Goal: Task Accomplishment & Management: Manage account settings

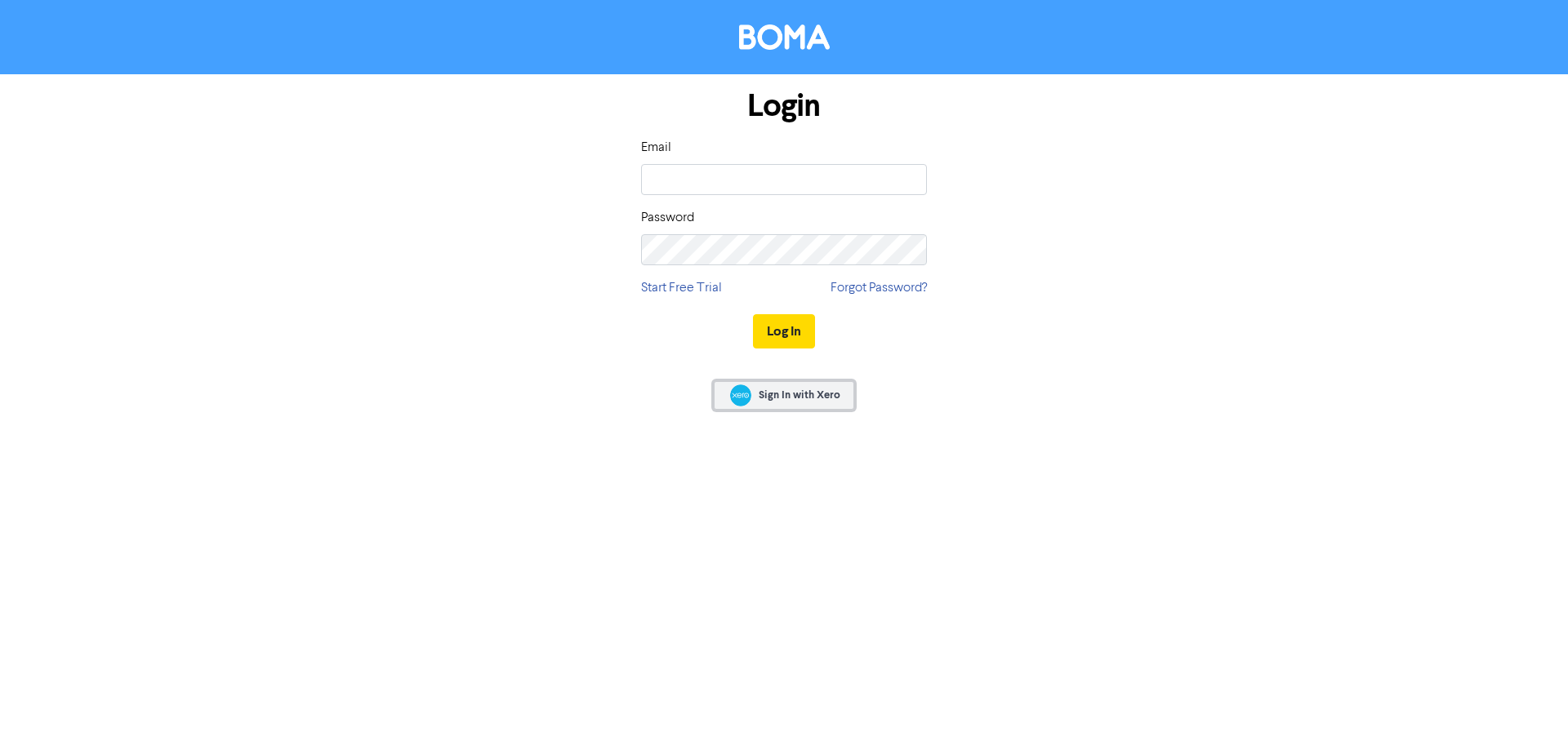
click at [807, 400] on span "Sign In with Xero" at bounding box center [799, 394] width 81 height 15
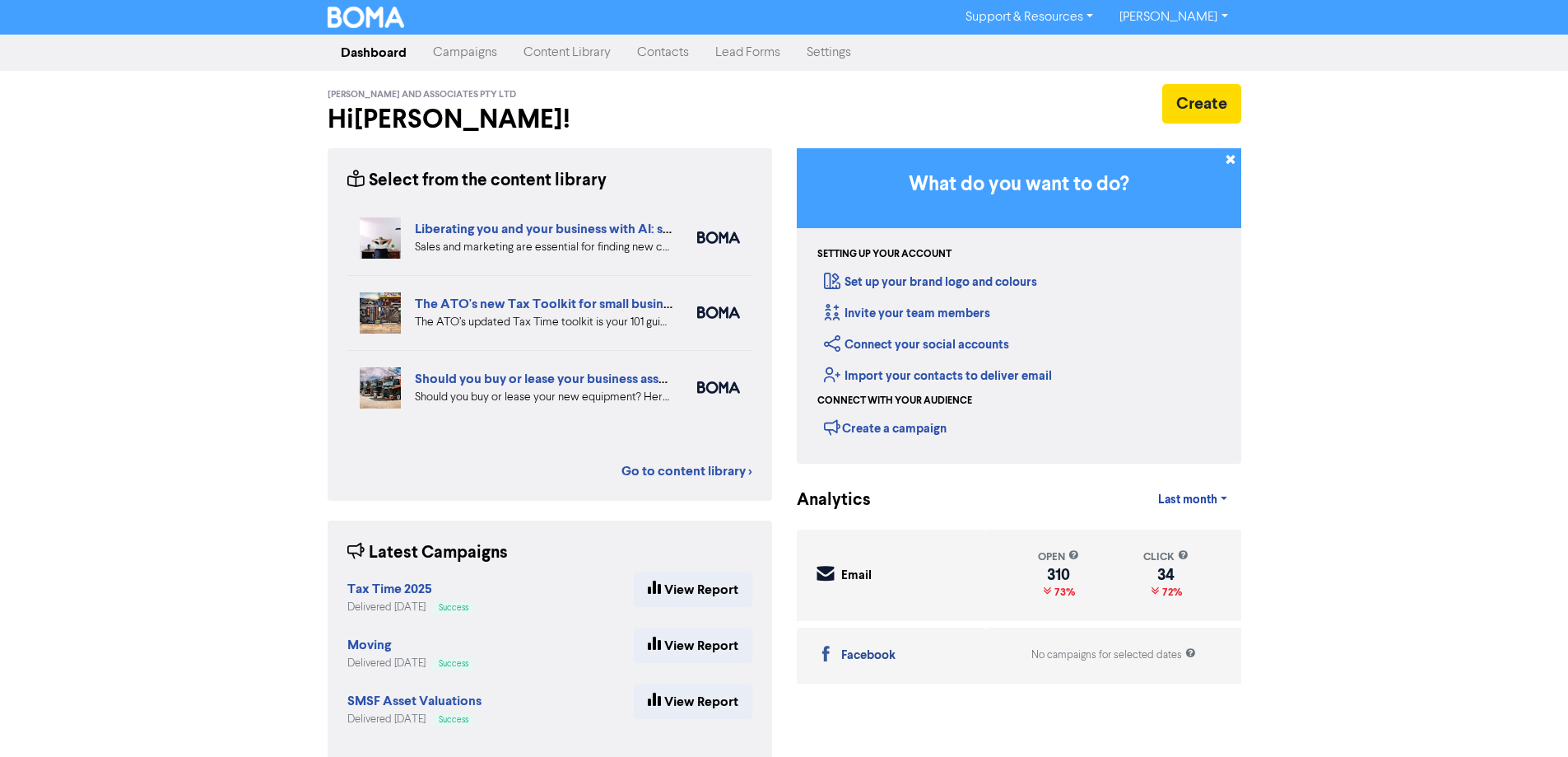
click at [661, 58] on link "Contacts" at bounding box center [663, 52] width 78 height 33
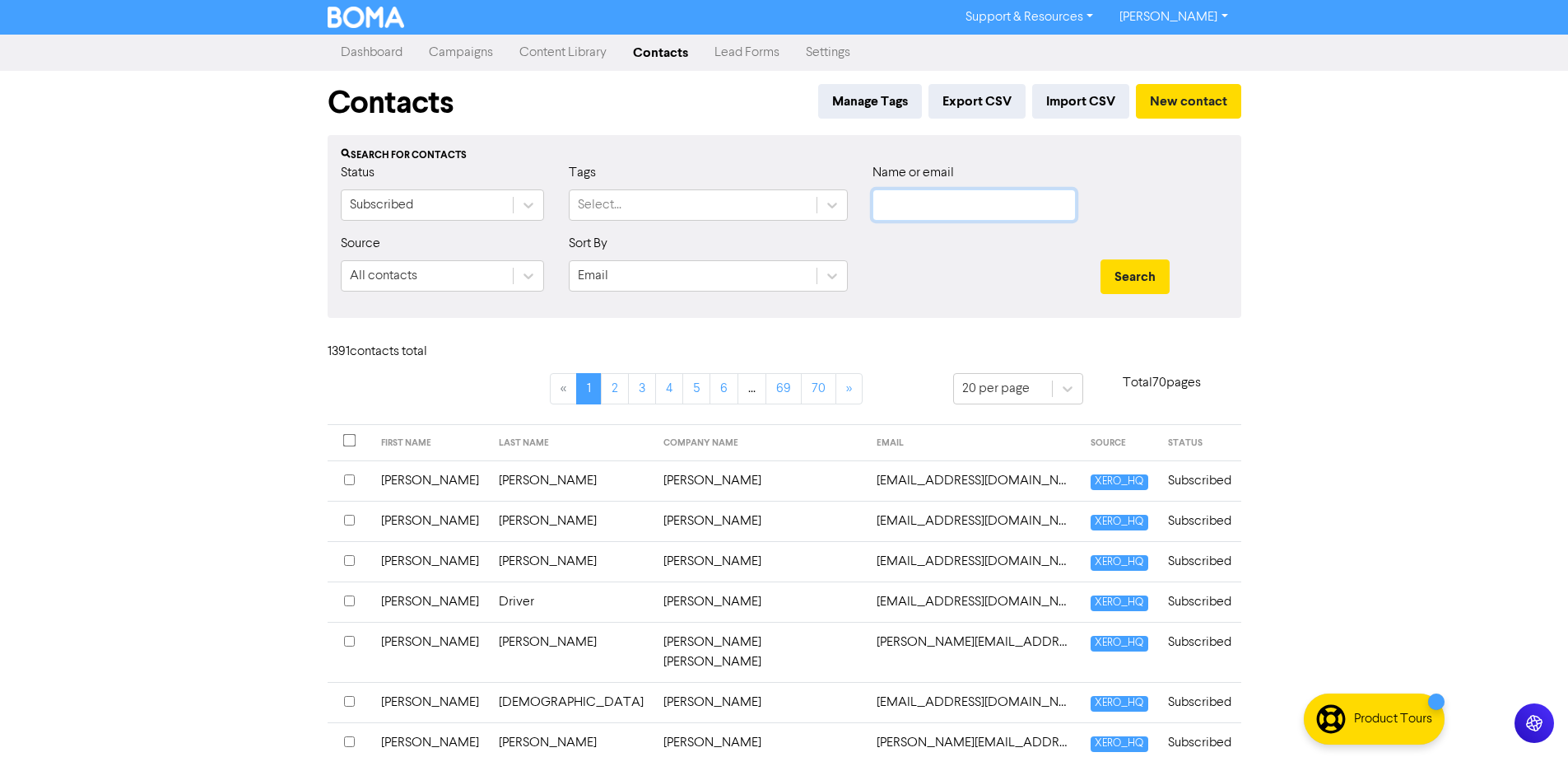
click at [909, 205] on input "text" at bounding box center [973, 204] width 203 height 31
type input "[PERSON_NAME]"
click at [1100, 260] on button "Search" at bounding box center [1134, 277] width 69 height 35
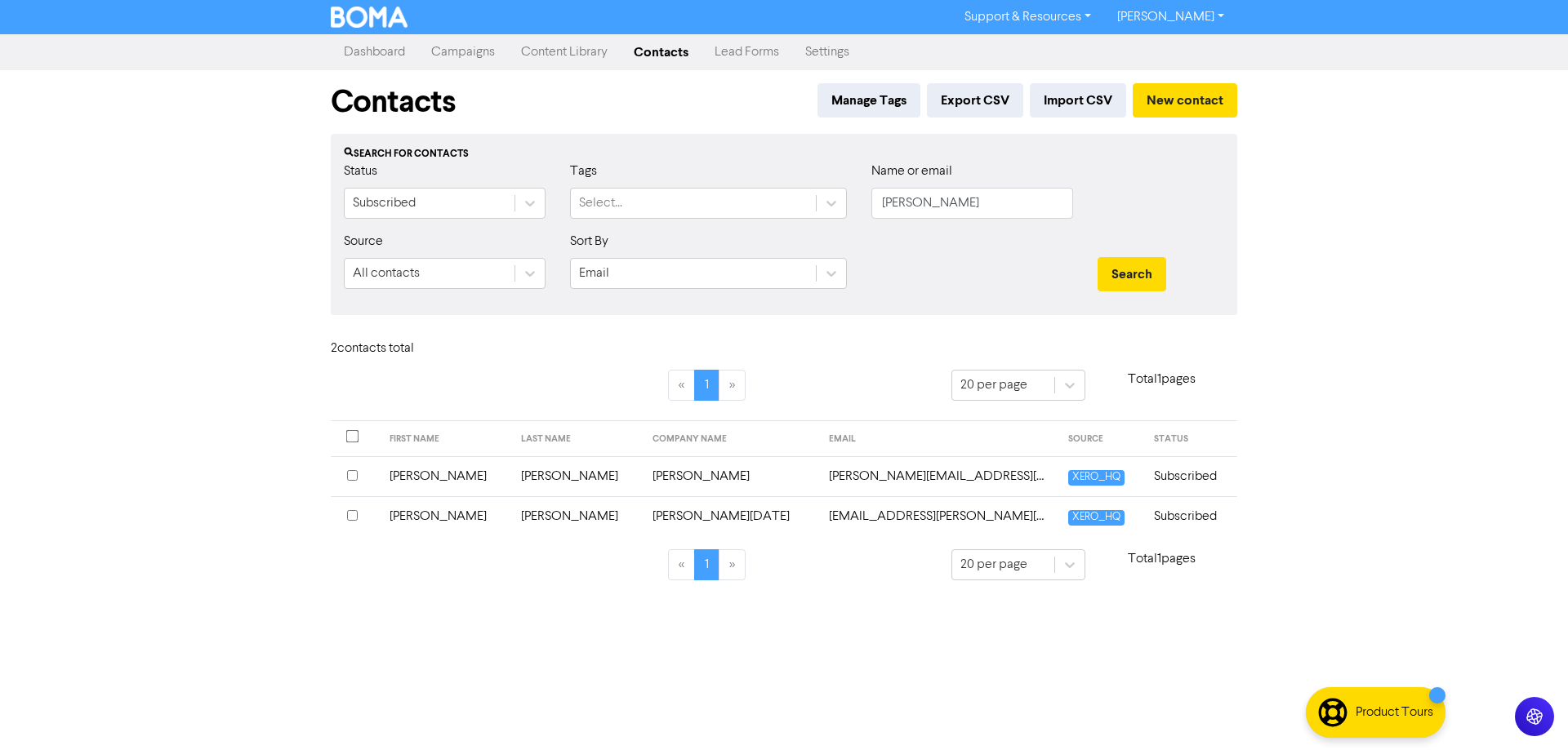
click at [354, 512] on input "checkbox" at bounding box center [352, 515] width 11 height 11
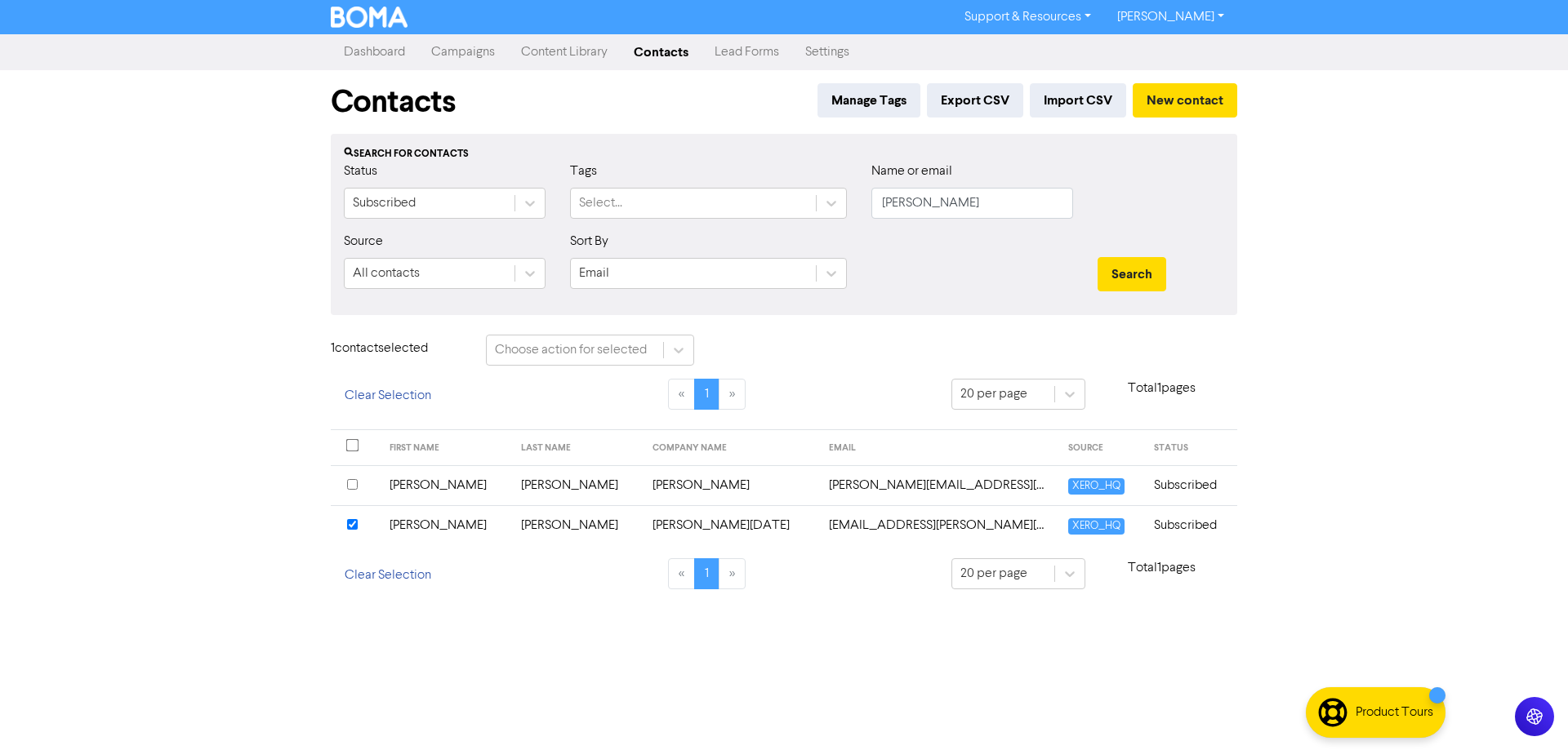
click at [353, 481] on input "checkbox" at bounding box center [352, 484] width 11 height 11
click at [354, 452] on div at bounding box center [355, 448] width 16 height 16
click at [1125, 275] on button "Search" at bounding box center [1131, 274] width 68 height 35
click at [682, 355] on icon at bounding box center [678, 350] width 16 height 16
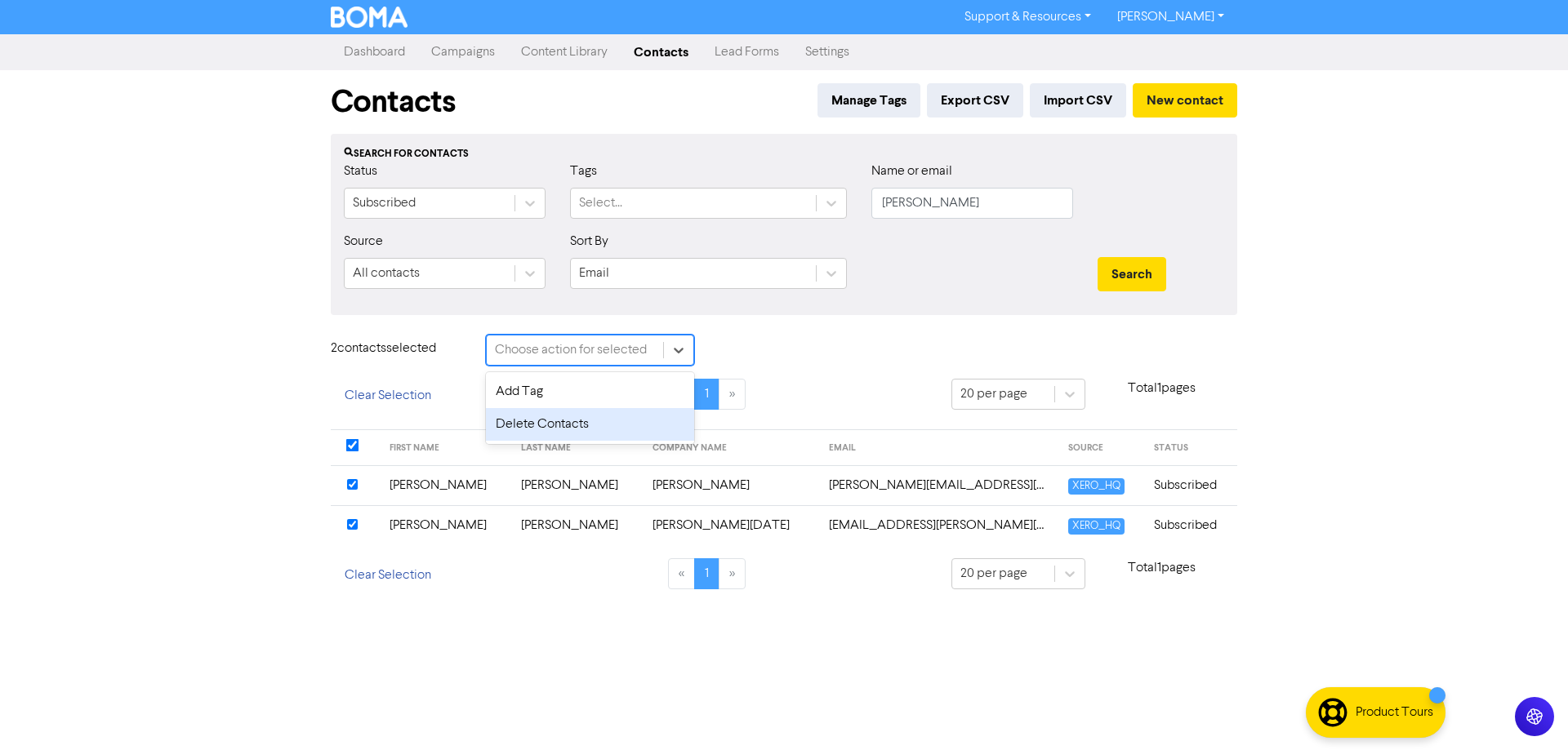
click at [540, 428] on div "Delete Contacts" at bounding box center [590, 424] width 208 height 33
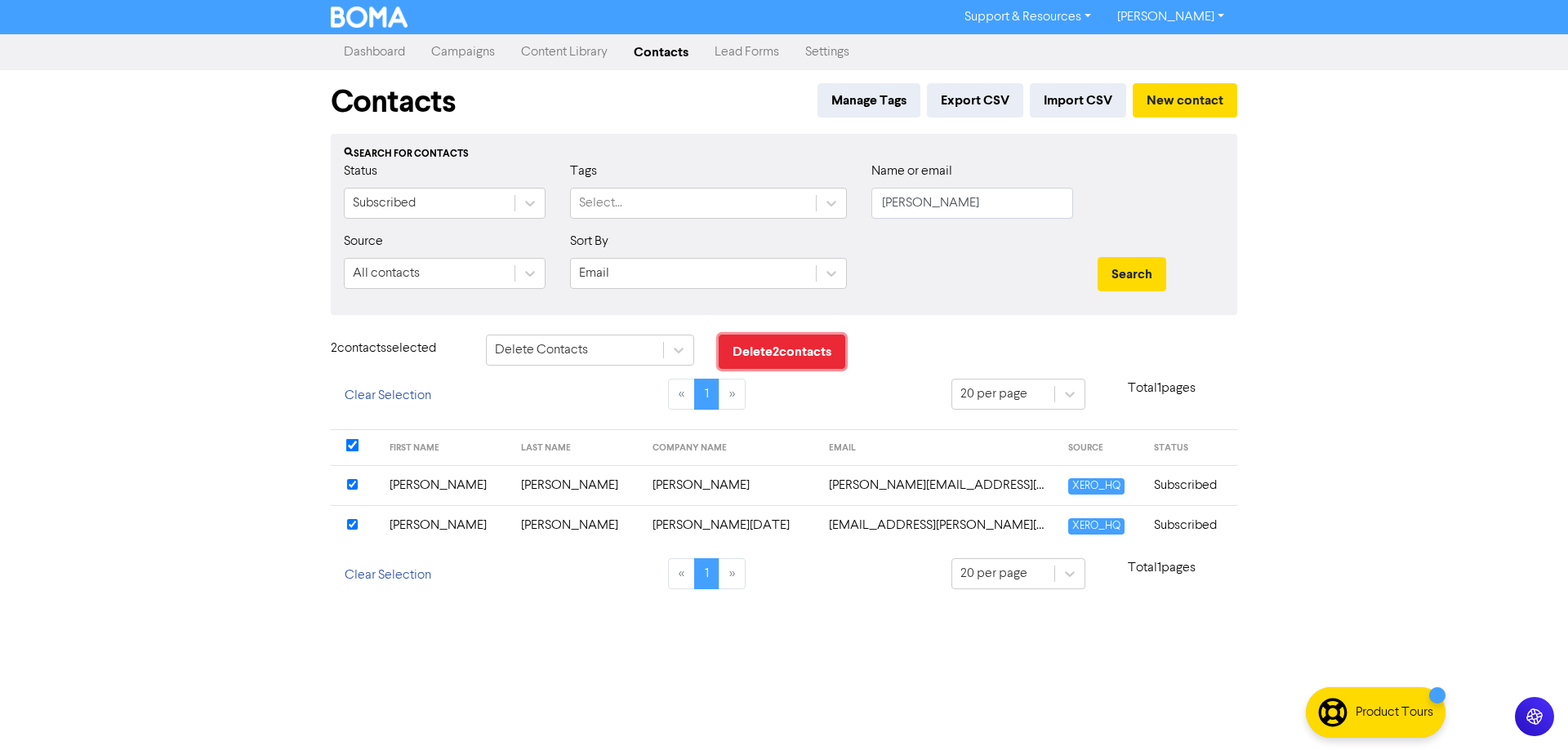
click at [759, 359] on button "Delete 2 contact s" at bounding box center [782, 352] width 127 height 35
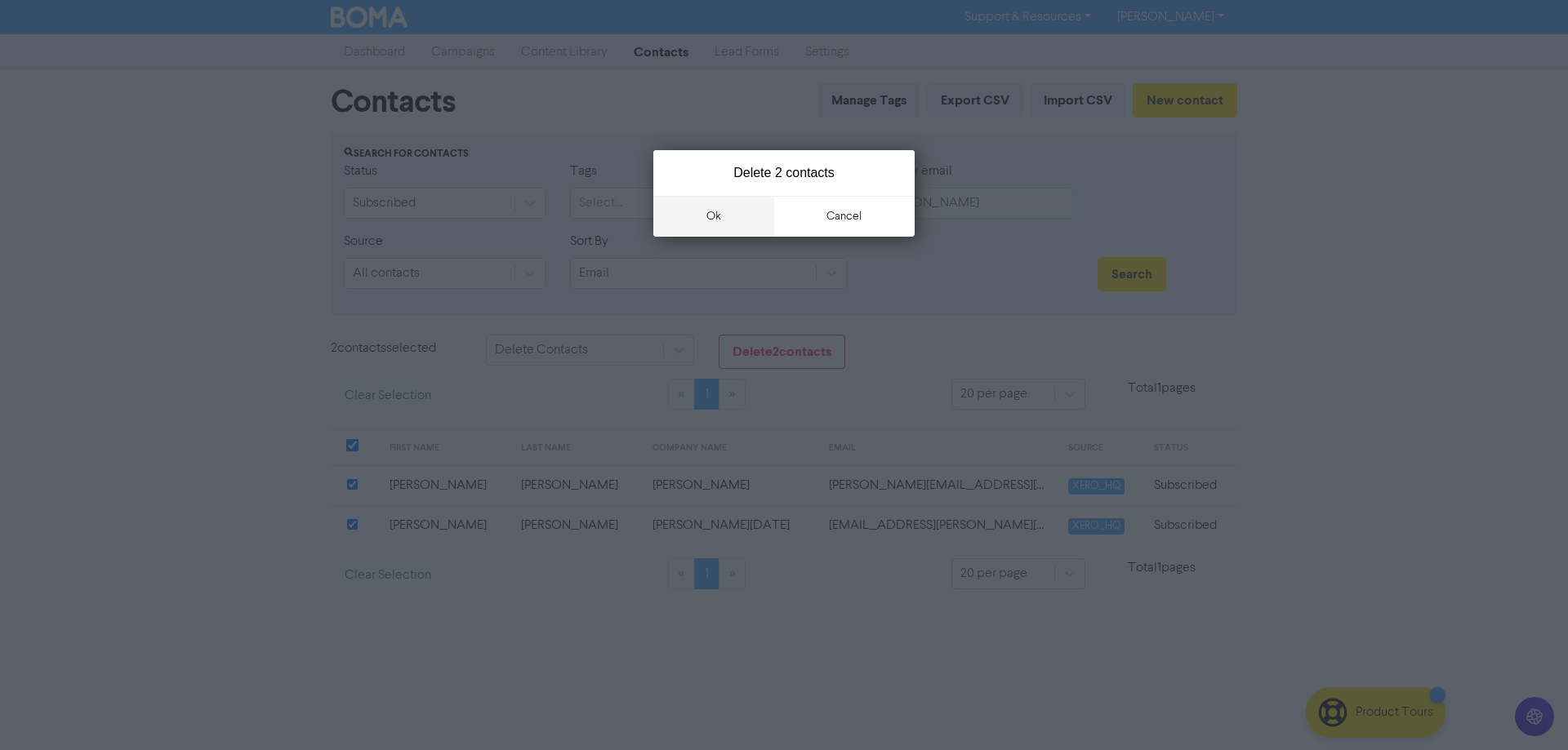
click at [713, 223] on button "ok" at bounding box center [714, 216] width 121 height 41
